Goal: Task Accomplishment & Management: Complete application form

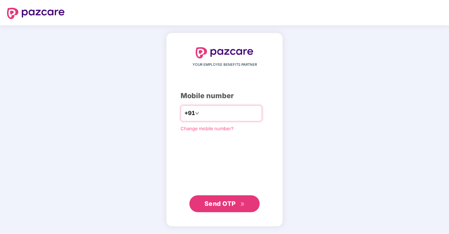
click at [220, 111] on input "number" at bounding box center [230, 113] width 58 height 11
type input "**********"
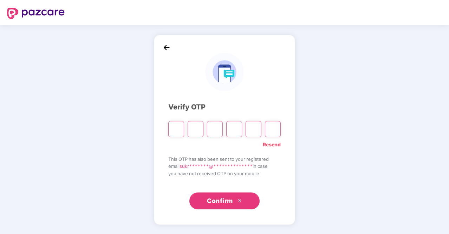
type input "*"
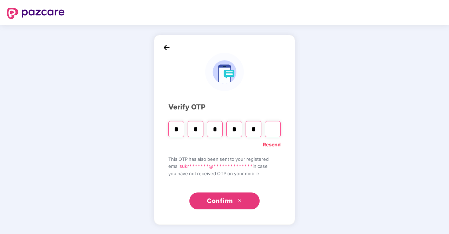
type input "*"
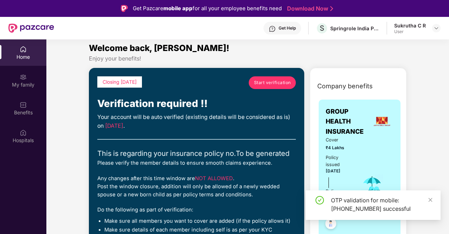
scroll to position [4, 0]
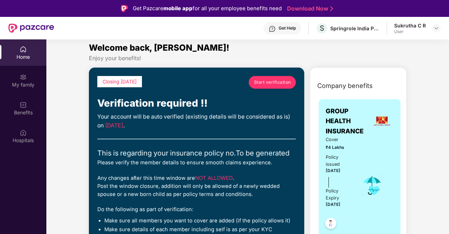
click at [268, 81] on span "Start verification" at bounding box center [272, 82] width 37 height 7
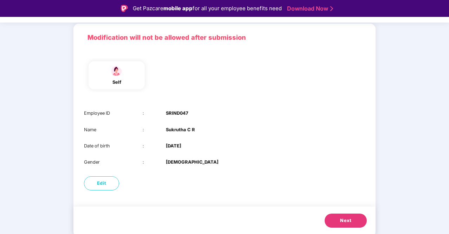
scroll to position [17, 0]
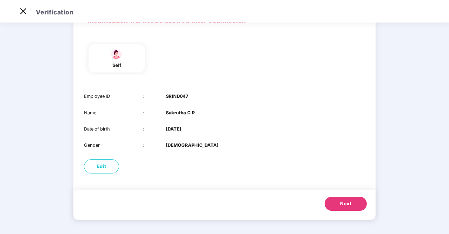
click at [332, 204] on button "Next" at bounding box center [346, 203] width 42 height 14
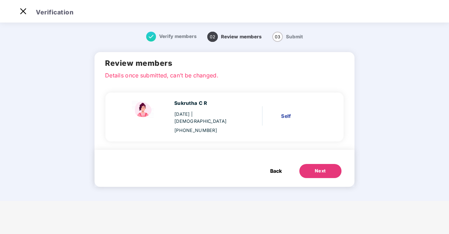
click at [277, 167] on span "Back" at bounding box center [276, 171] width 12 height 8
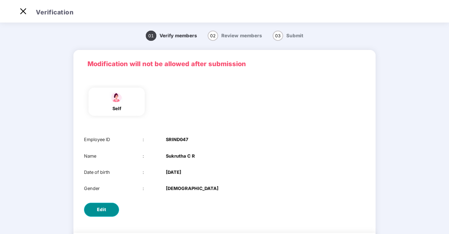
click at [100, 214] on button "Edit" at bounding box center [101, 209] width 35 height 14
select select "******"
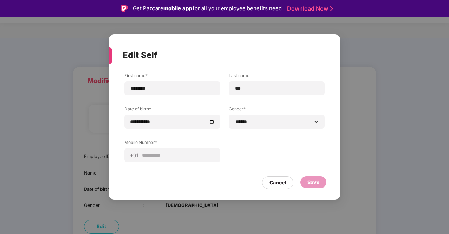
scroll to position [17, 0]
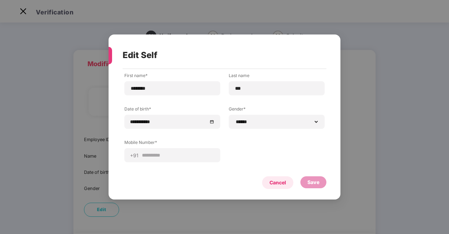
click at [271, 181] on div "Cancel" at bounding box center [278, 183] width 17 height 8
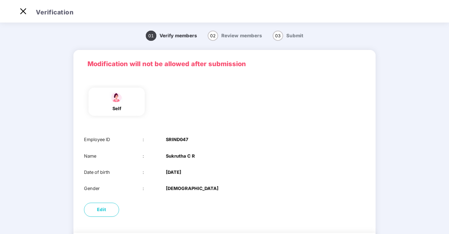
scroll to position [43, 0]
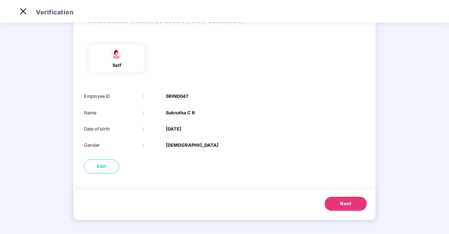
click at [341, 201] on span "Next" at bounding box center [345, 203] width 11 height 7
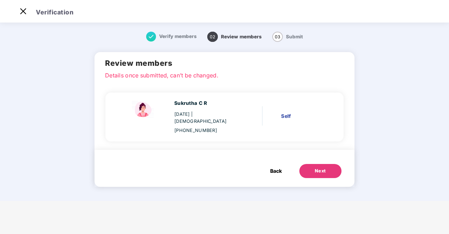
scroll to position [0, 0]
click at [332, 166] on button "Next" at bounding box center [320, 171] width 42 height 14
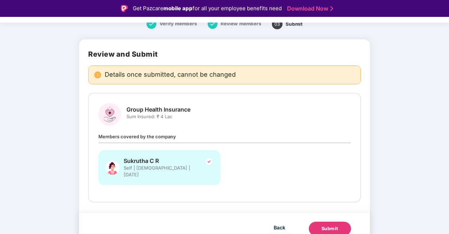
scroll to position [12, 0]
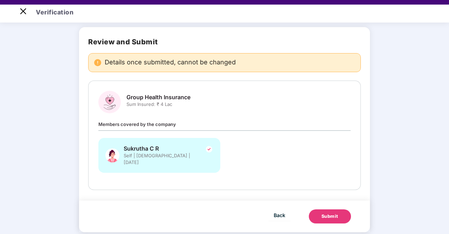
click at [331, 213] on div "Submit" at bounding box center [330, 216] width 17 height 7
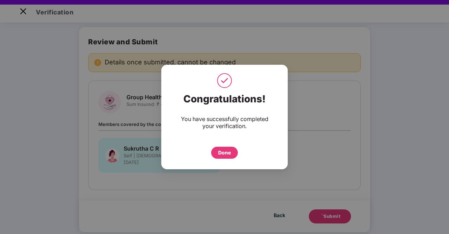
click at [227, 154] on div "Done" at bounding box center [224, 153] width 13 height 8
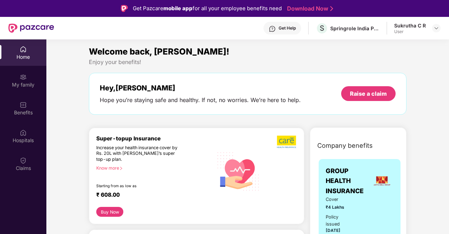
click at [312, 9] on link "Download Now" at bounding box center [309, 8] width 44 height 7
click at [23, 103] on img at bounding box center [23, 104] width 7 height 7
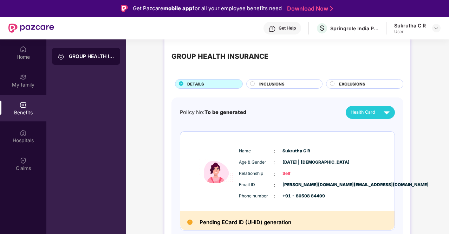
scroll to position [39, 0]
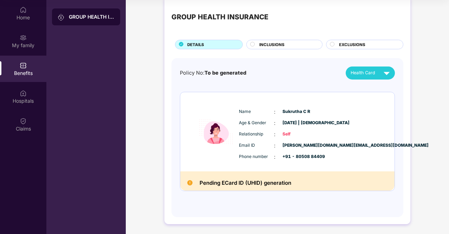
click at [266, 40] on div "INCLUSIONS" at bounding box center [284, 44] width 76 height 9
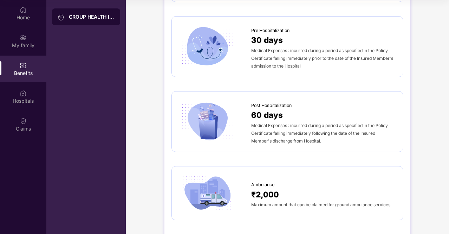
scroll to position [0, 0]
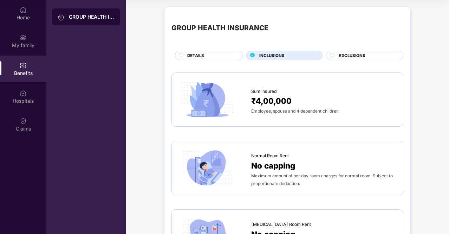
click at [344, 54] on span "EXCLUSIONS" at bounding box center [352, 55] width 26 height 6
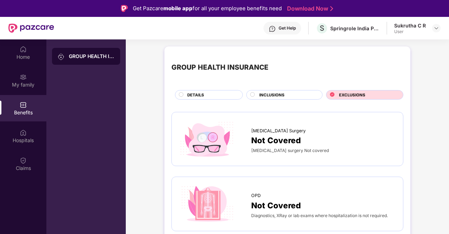
click at [273, 97] on span "INCLUSIONS" at bounding box center [271, 95] width 25 height 6
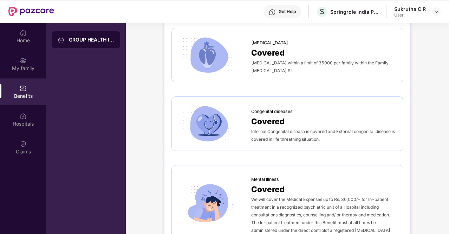
scroll to position [39, 0]
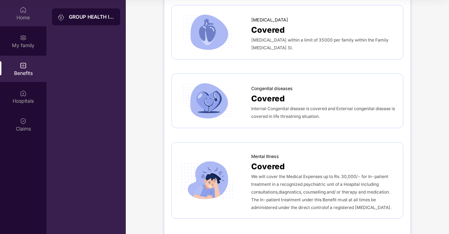
click at [30, 20] on div "Home" at bounding box center [23, 17] width 46 height 7
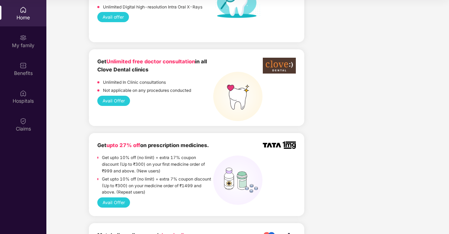
scroll to position [635, 0]
